Goal: Task Accomplishment & Management: Complete application form

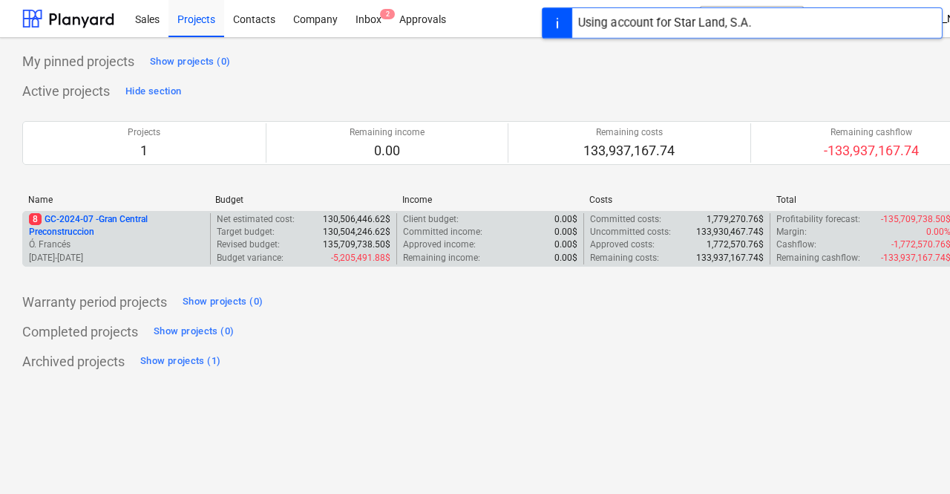
click at [125, 226] on p "8 GC-2024-07 - Gran Central Preconstruccion" at bounding box center [116, 225] width 175 height 25
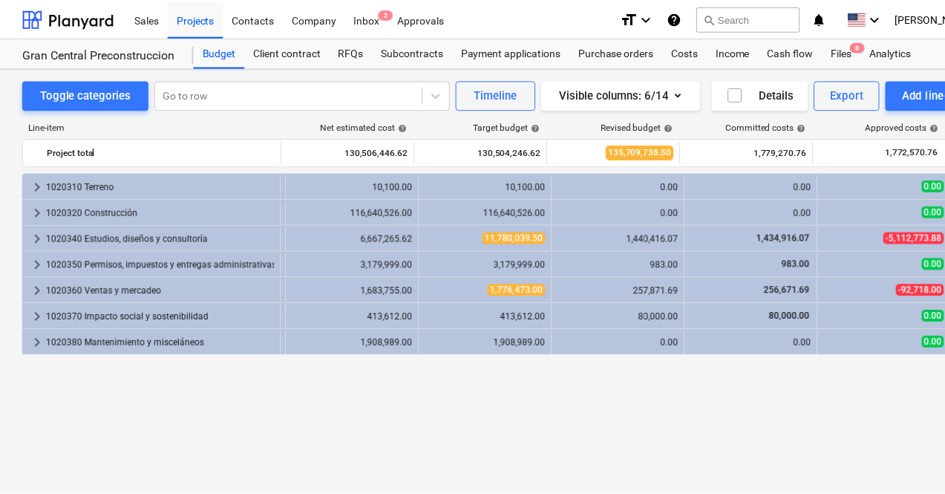
scroll to position [0, 1]
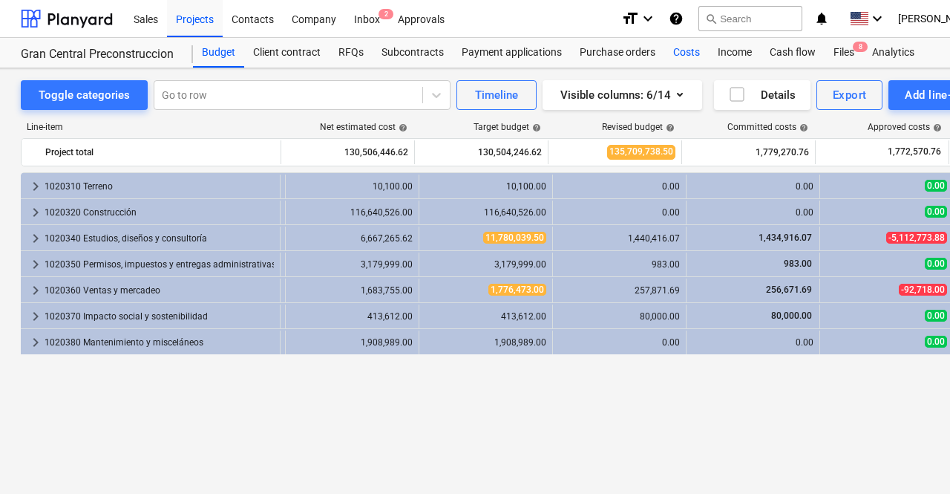
click at [691, 50] on div "Costs" at bounding box center [687, 53] width 45 height 30
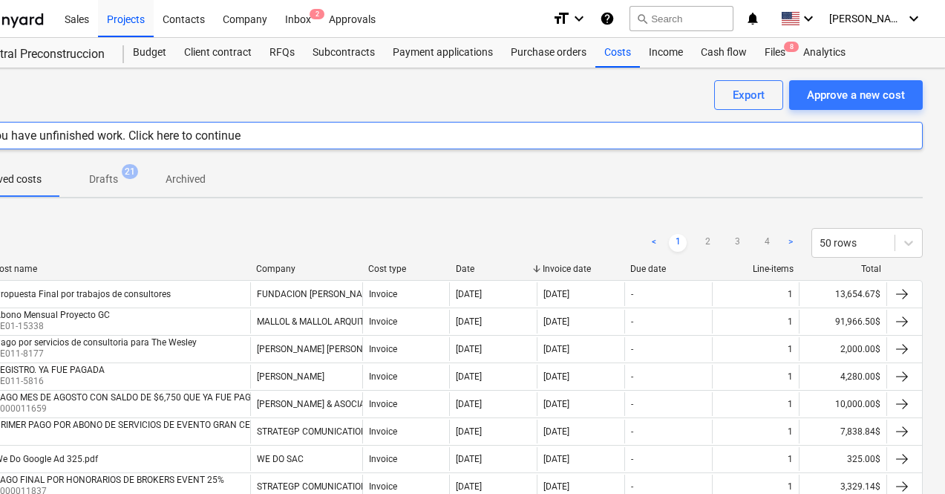
scroll to position [0, 70]
click at [823, 94] on div "Approve a new cost" at bounding box center [857, 94] width 98 height 19
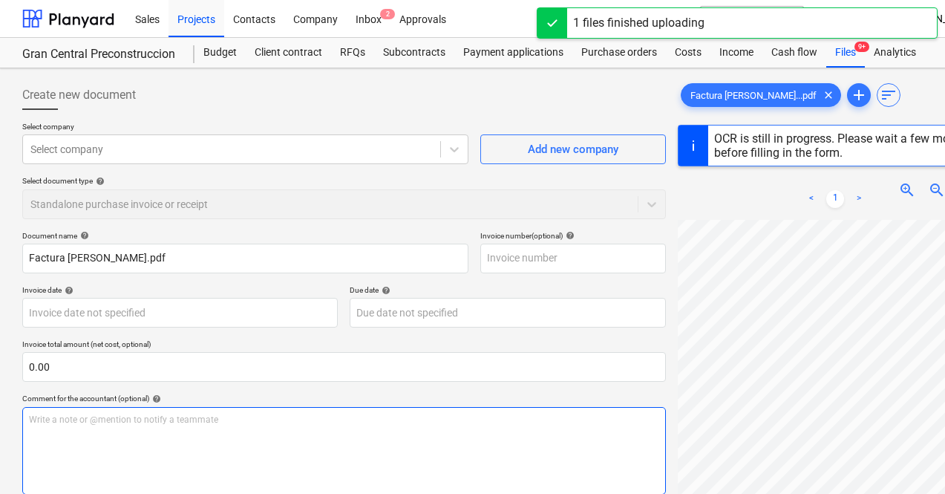
scroll to position [147, 65]
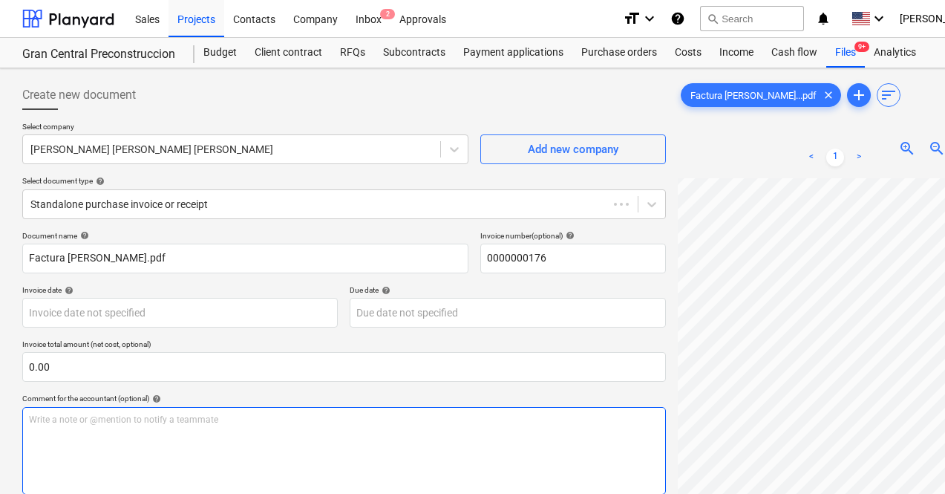
type input "0000000176"
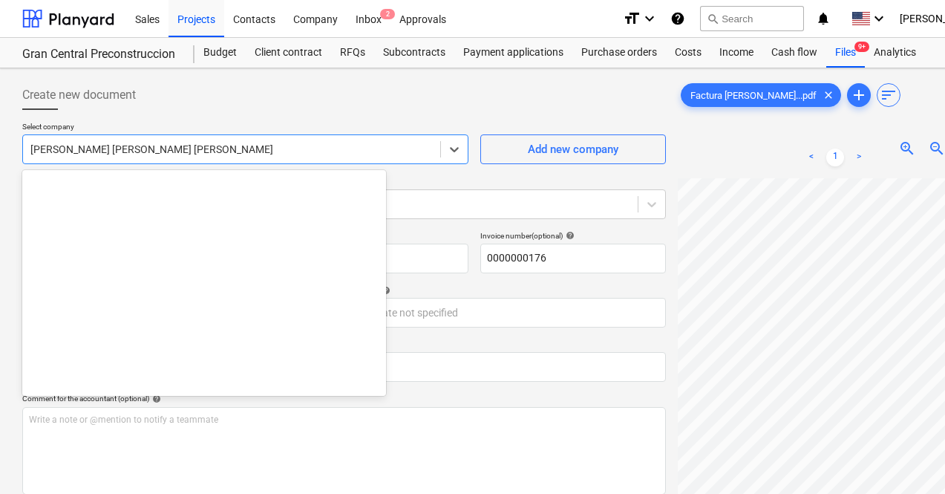
scroll to position [9667, 0]
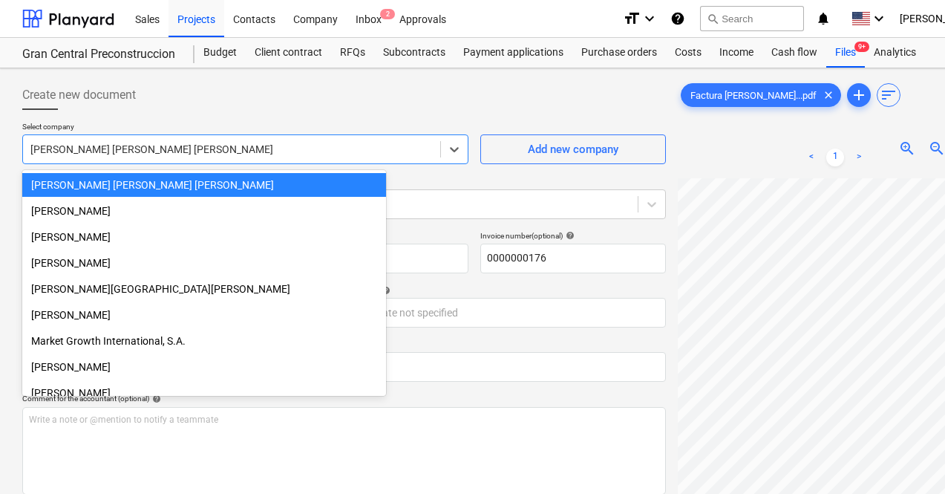
drag, startPoint x: 238, startPoint y: 150, endPoint x: 62, endPoint y: 148, distance: 175.2
click at [62, 148] on div at bounding box center [231, 149] width 402 height 15
click at [175, 179] on div "[PERSON_NAME] [PERSON_NAME] [PERSON_NAME]" at bounding box center [204, 185] width 364 height 24
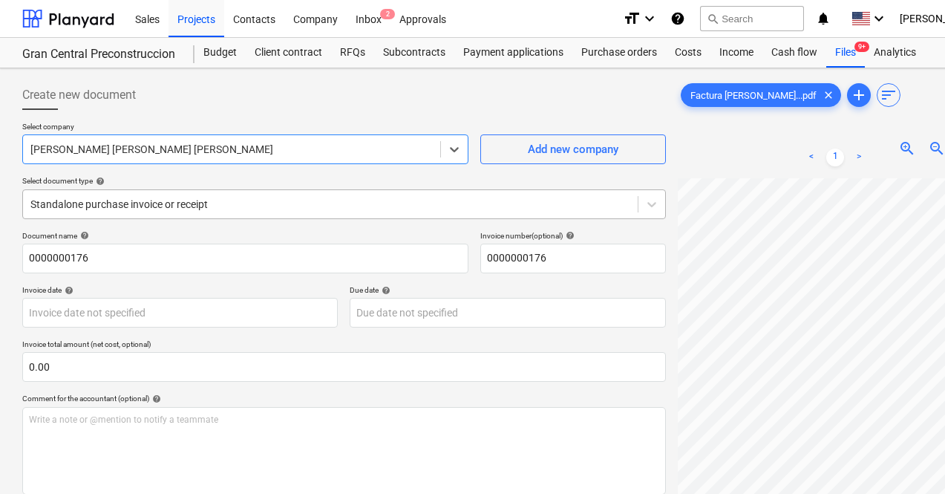
click at [236, 203] on div at bounding box center [330, 204] width 600 height 15
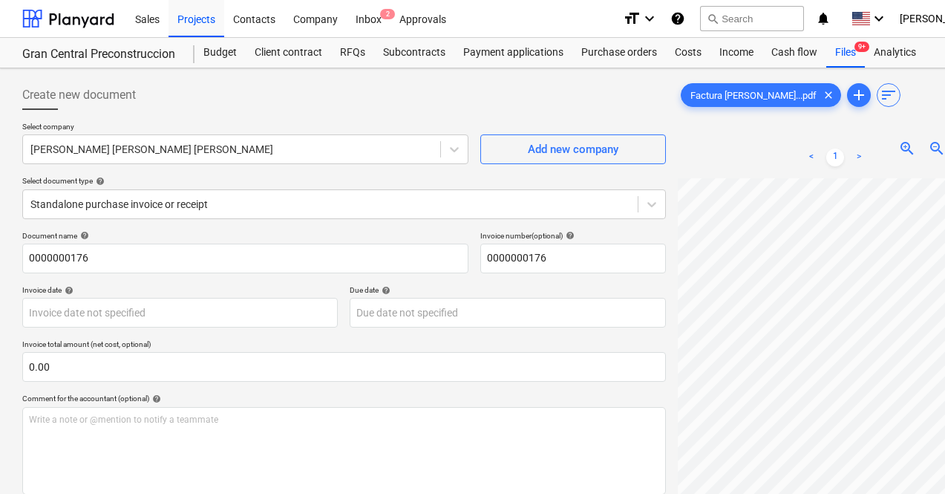
click at [258, 178] on div "Select document type help" at bounding box center [344, 181] width 644 height 10
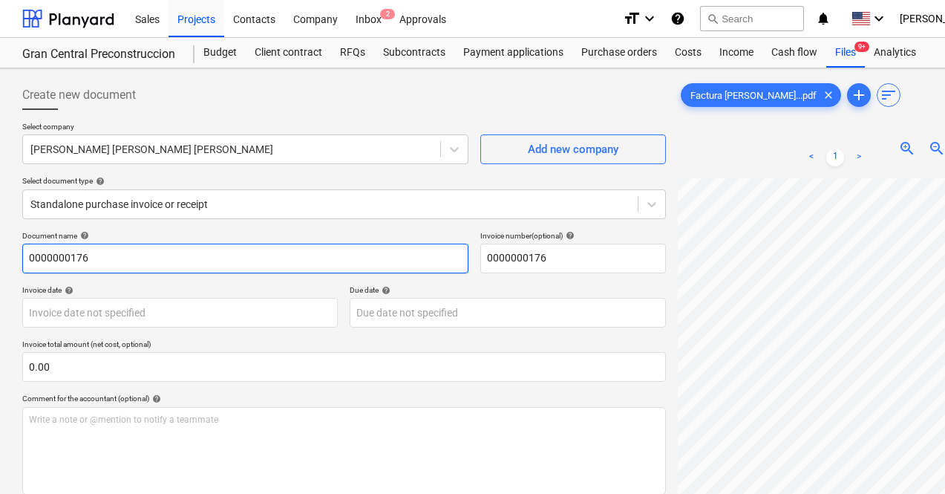
drag, startPoint x: 180, startPoint y: 261, endPoint x: 5, endPoint y: 259, distance: 175.2
click at [5, 259] on div "Create new document Select company [PERSON_NAME] [PERSON_NAME] [PERSON_NAME] Ad…" at bounding box center [508, 355] width 1016 height 574
type input "Fotografia [PERSON_NAME]"
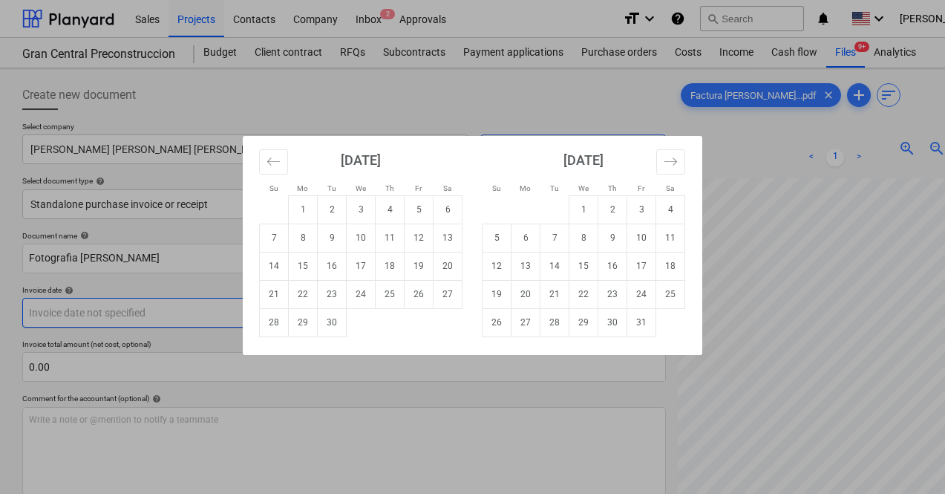
click at [71, 313] on body "Sales Projects Contacts Company Inbox 2 Approvals format_size keyboard_arrow_do…" at bounding box center [472, 247] width 945 height 494
click at [425, 271] on td "19" at bounding box center [419, 266] width 29 height 28
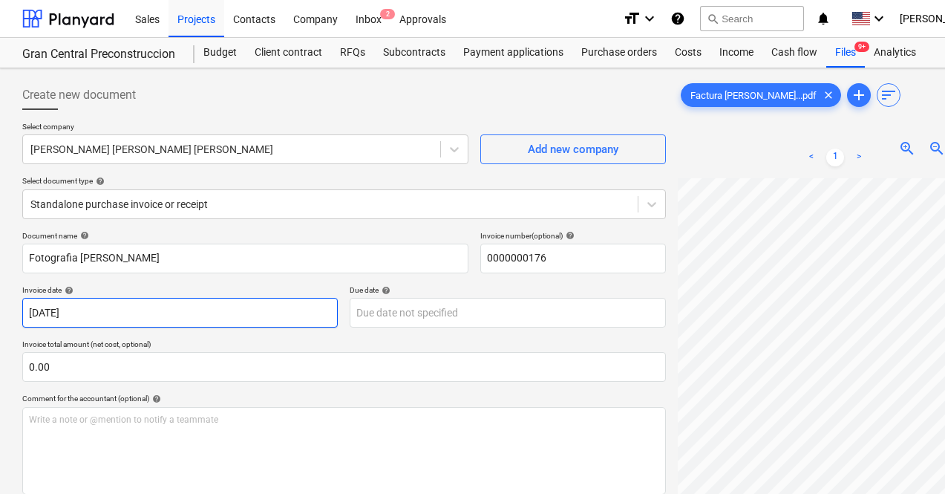
click at [125, 316] on body "Sales Projects Contacts Company Inbox 2 Approvals format_size keyboard_arrow_do…" at bounding box center [472, 247] width 945 height 494
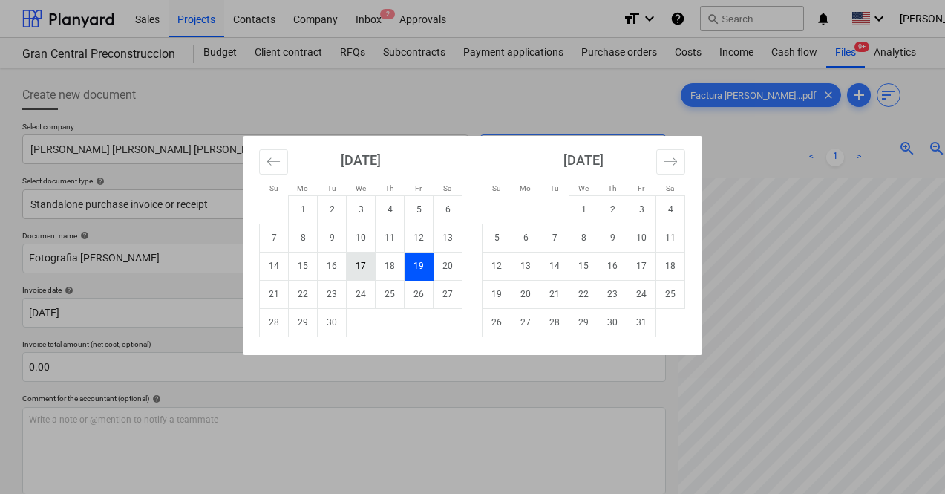
click at [367, 266] on td "17" at bounding box center [361, 266] width 29 height 28
type input "[DATE]"
click at [361, 311] on body "Sales Projects Contacts Company Inbox 2 Approvals format_size keyboard_arrow_do…" at bounding box center [472, 247] width 945 height 494
click at [330, 328] on td "30" at bounding box center [332, 322] width 29 height 28
type input "[DATE]"
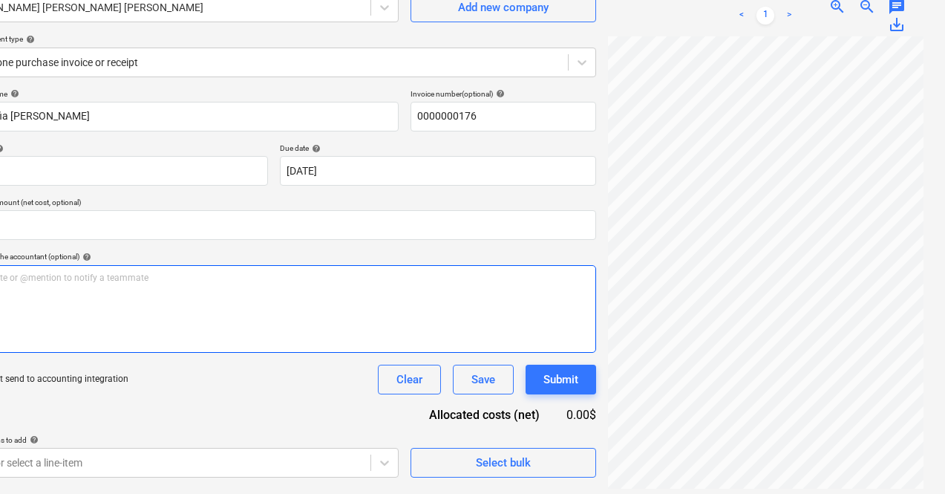
scroll to position [142, 0]
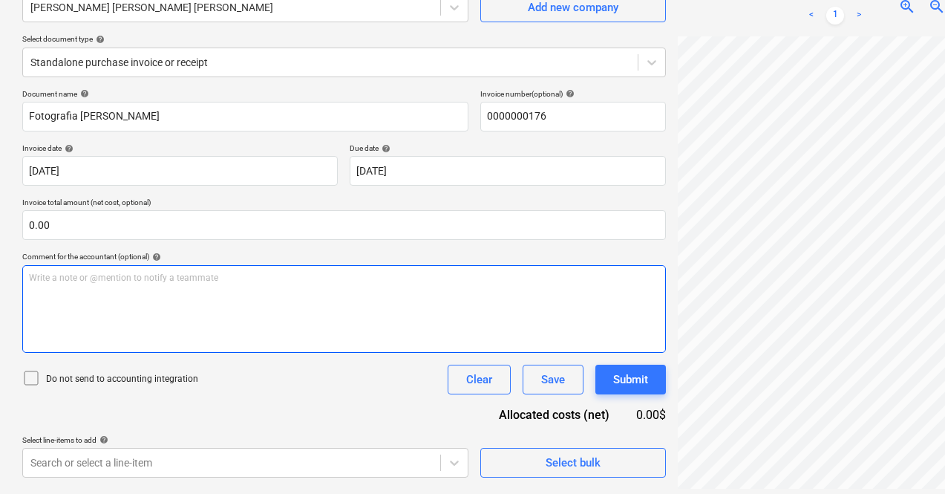
click at [272, 313] on div "Write a note or @mention to notify a teammate [PERSON_NAME]" at bounding box center [344, 309] width 644 height 88
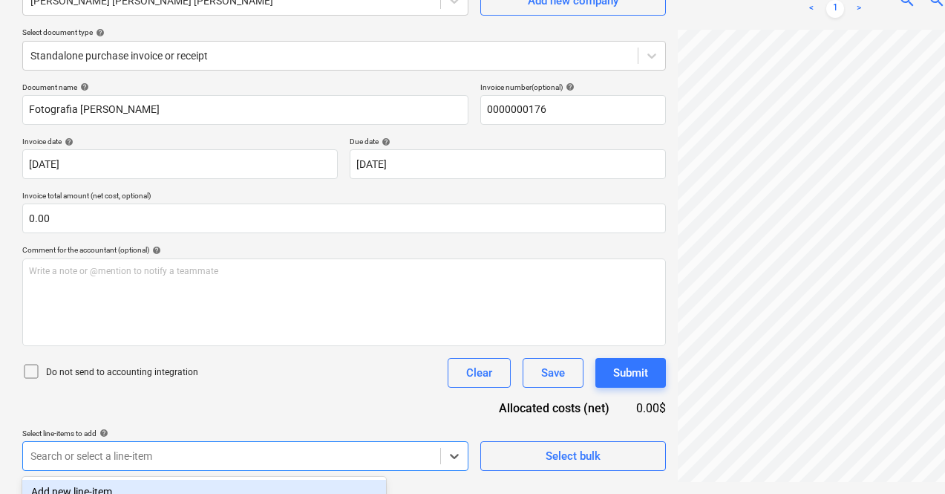
scroll to position [357, 0]
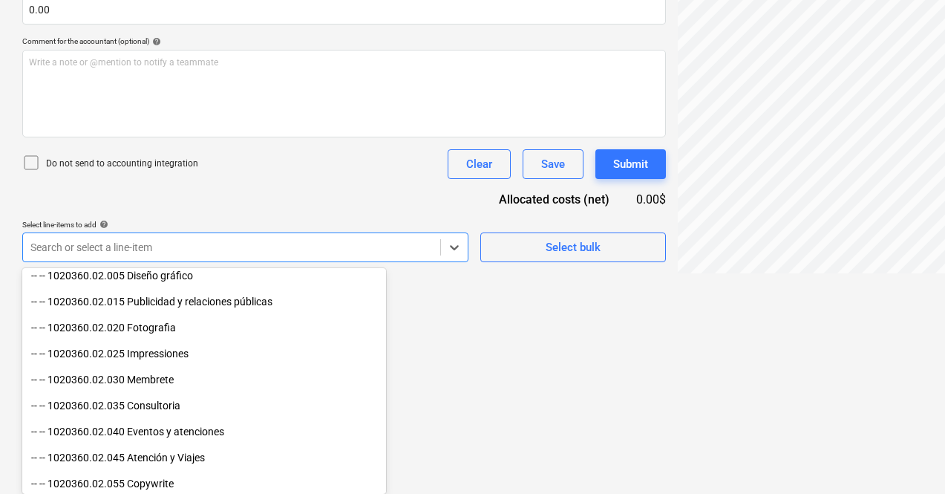
scroll to position [1230, 0]
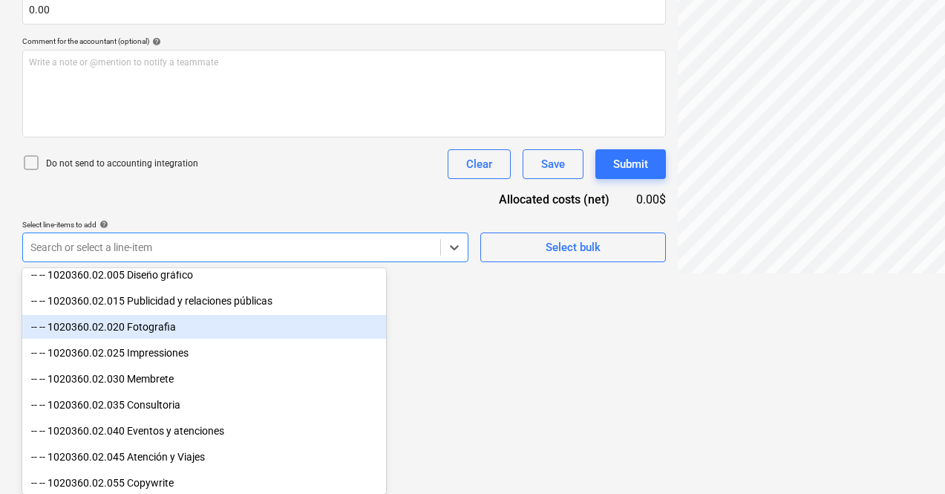
click at [161, 327] on div "-- -- 1020360.02.020 Fotografia" at bounding box center [204, 327] width 364 height 24
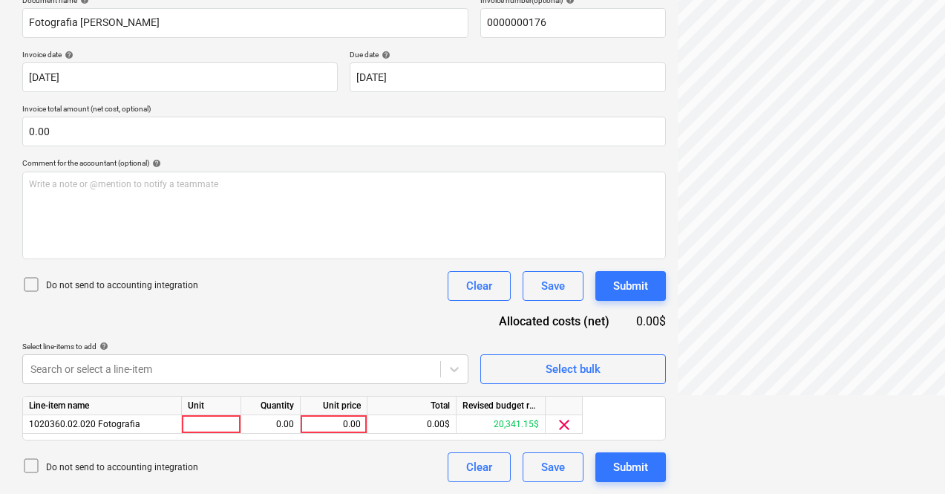
scroll to position [235, 0]
click at [527, 258] on html "Sales Projects Contacts Company Inbox 2 Approvals format_size keyboard_arrow_do…" at bounding box center [472, 12] width 945 height 494
click at [281, 425] on div "0.00" at bounding box center [270, 424] width 47 height 19
type input "1"
click at [357, 422] on div "0.00" at bounding box center [334, 424] width 54 height 19
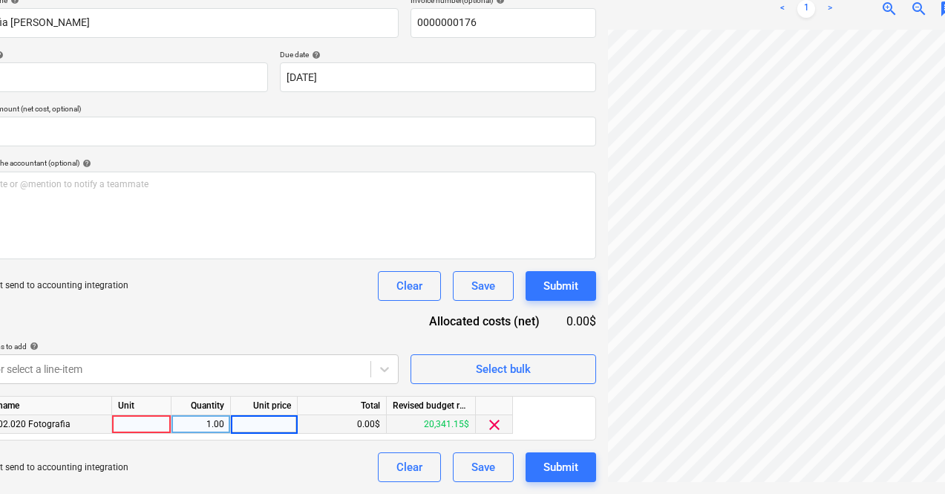
scroll to position [0, 40]
type input "249.69"
click at [125, 425] on div at bounding box center [141, 424] width 59 height 19
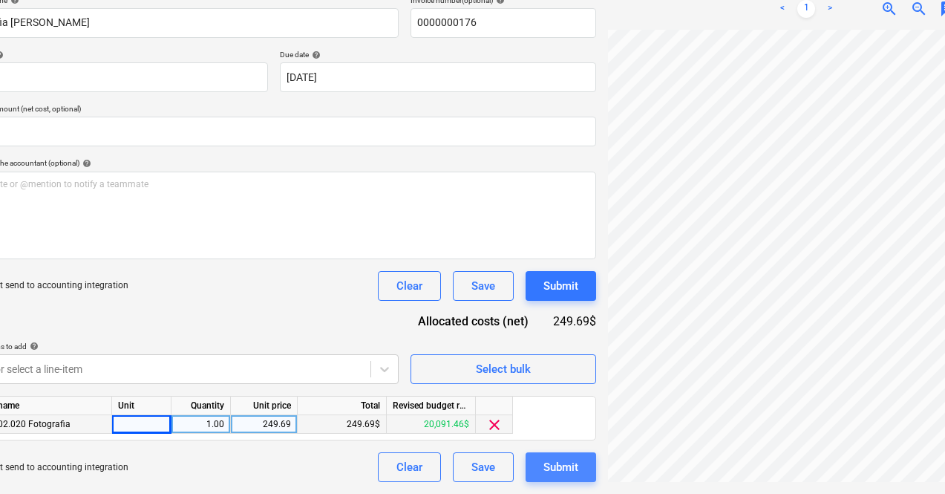
click at [544, 461] on div "Submit" at bounding box center [561, 466] width 35 height 19
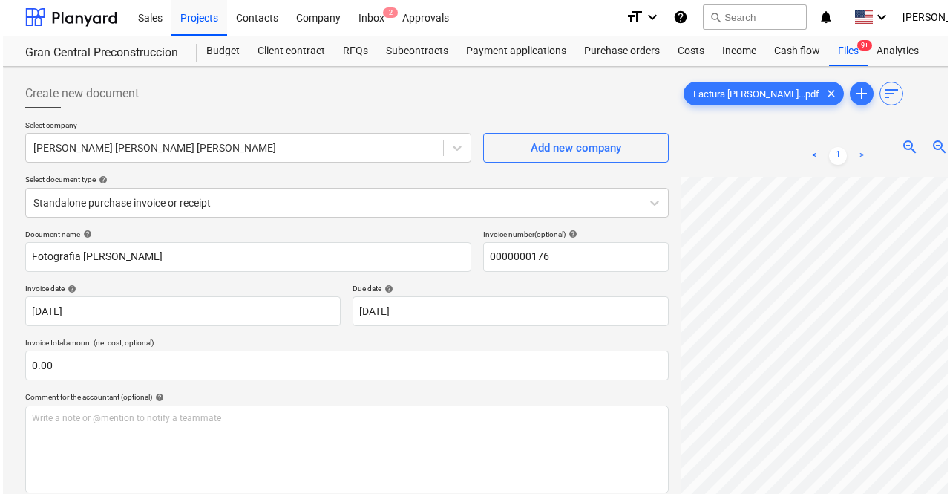
scroll to position [235, 0]
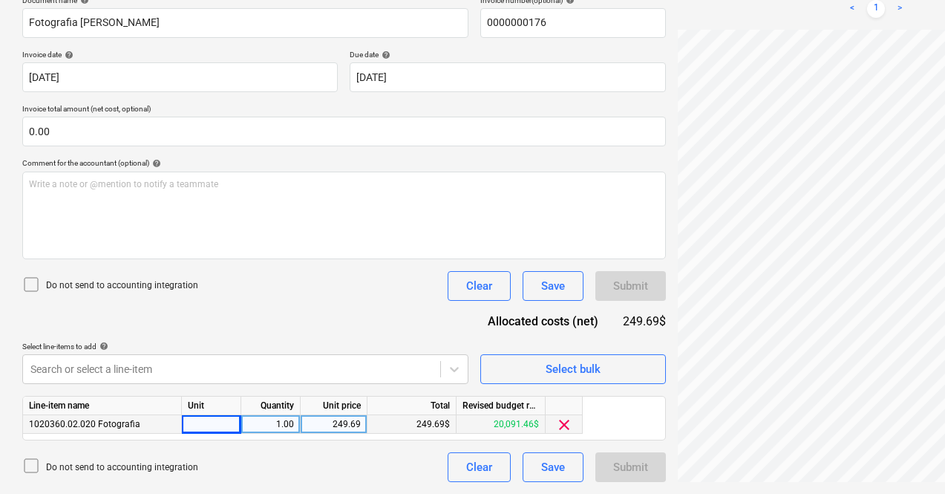
click at [595, 464] on div "Submit" at bounding box center [630, 467] width 71 height 30
click at [304, 462] on div "Do not send to accounting integration Clear Save Submit" at bounding box center [344, 467] width 644 height 30
click at [230, 424] on div at bounding box center [211, 424] width 59 height 19
type input "pcs"
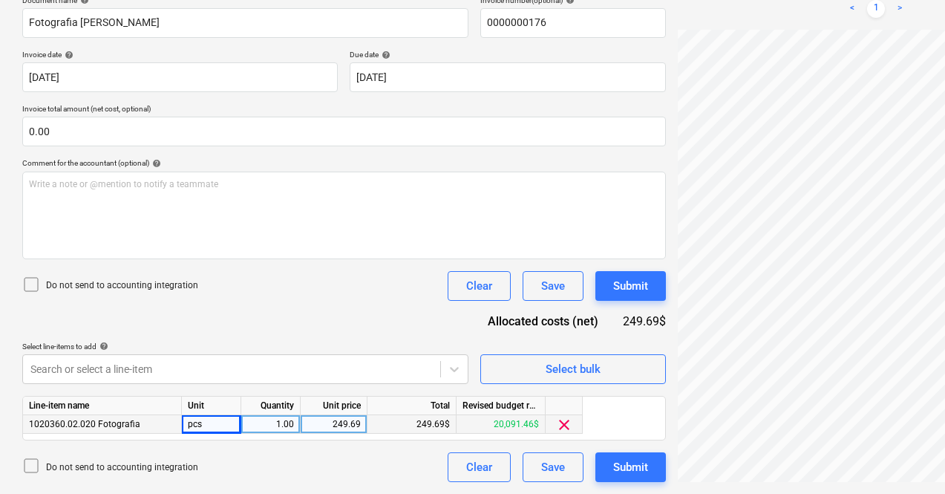
click at [271, 474] on div "Do not send to accounting integration Clear Save Submit" at bounding box center [344, 467] width 644 height 30
click at [613, 464] on div "Submit" at bounding box center [630, 466] width 35 height 19
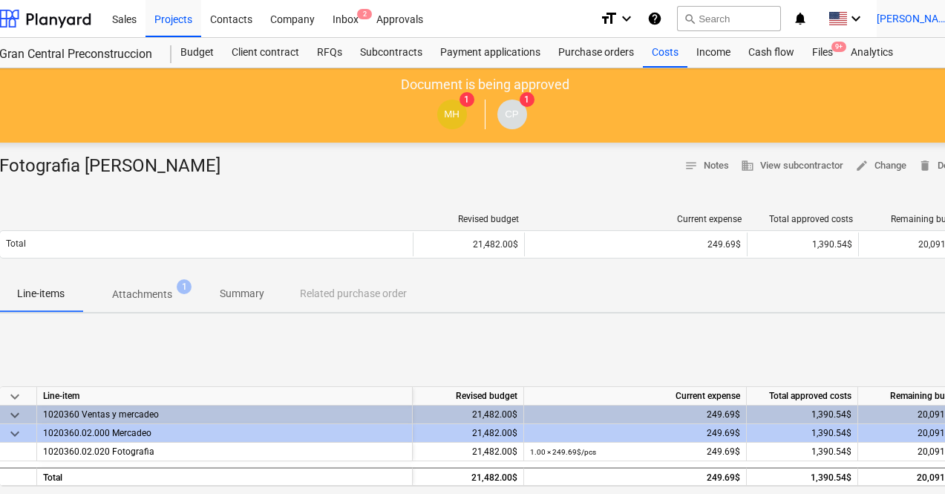
scroll to position [0, 71]
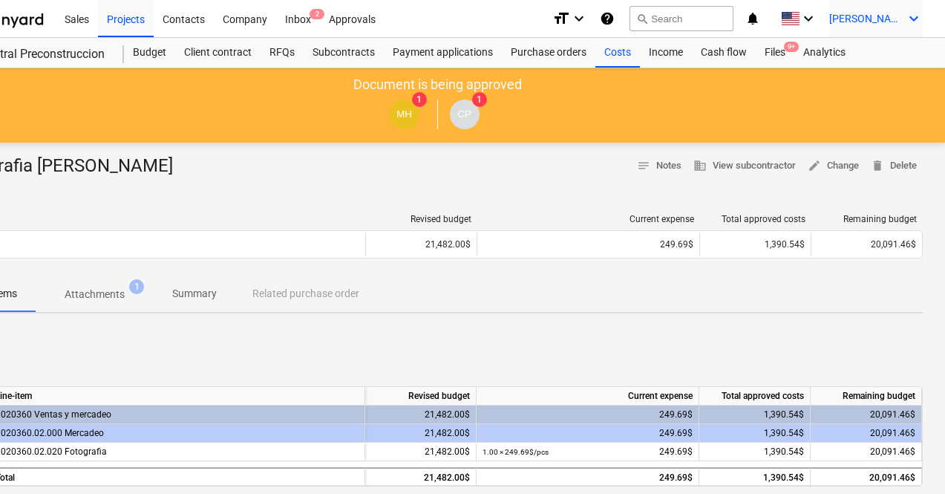
click at [906, 16] on icon "keyboard_arrow_down" at bounding box center [914, 19] width 18 height 18
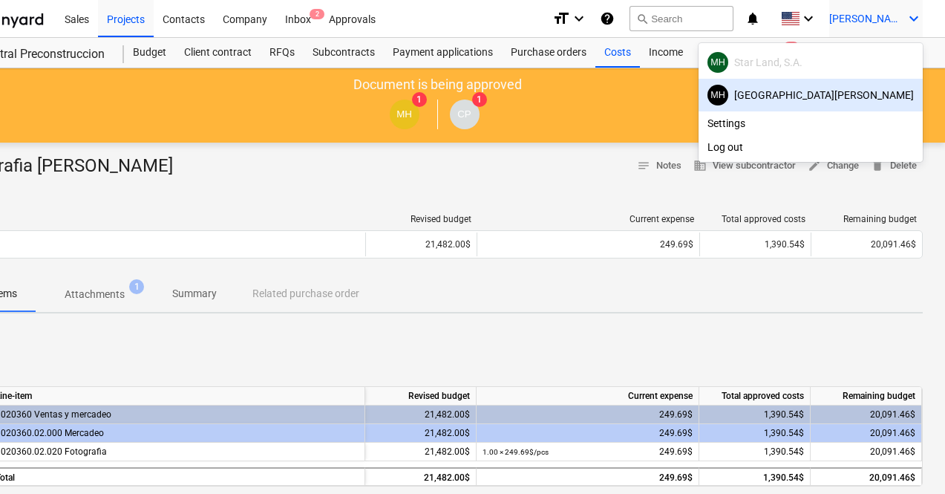
click at [875, 95] on div "MH Hotel [PERSON_NAME]" at bounding box center [811, 95] width 206 height 21
